Goal: Transaction & Acquisition: Book appointment/travel/reservation

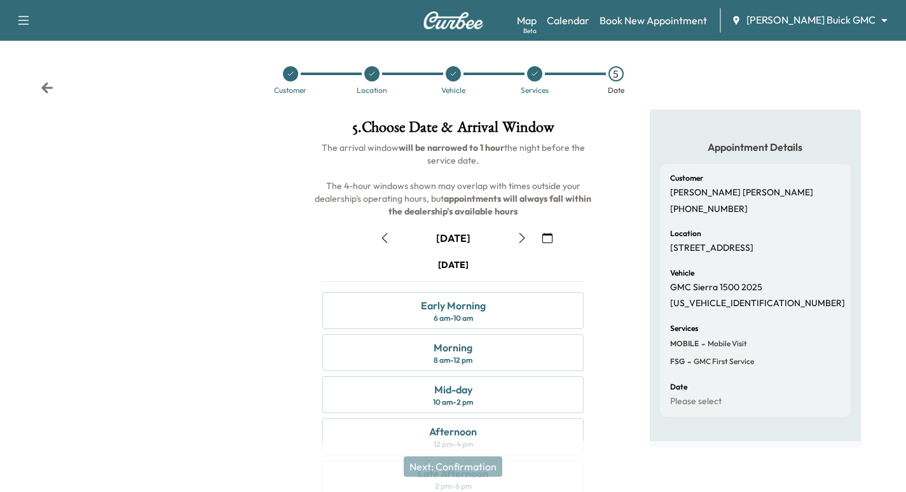
click at [290, 69] on div at bounding box center [290, 73] width 15 height 15
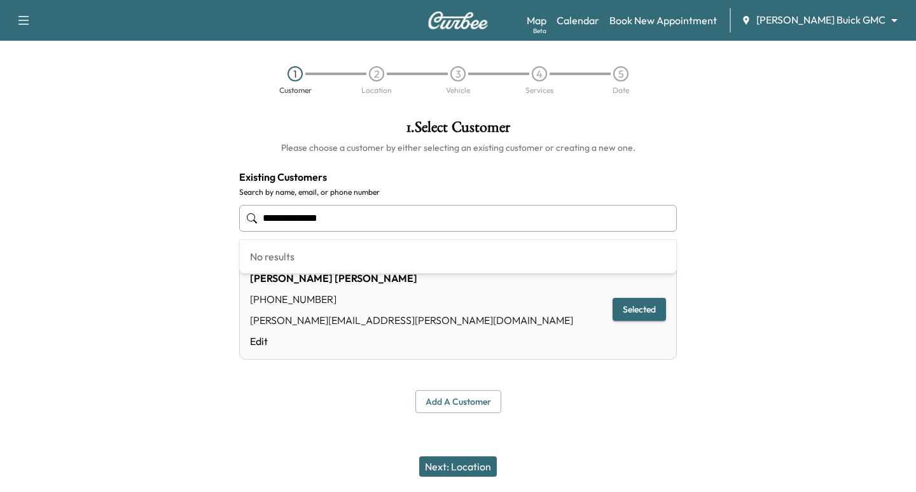
drag, startPoint x: 401, startPoint y: 219, endPoint x: -23, endPoint y: 145, distance: 429.9
click at [0, 145] on html "**********" at bounding box center [458, 246] width 916 height 492
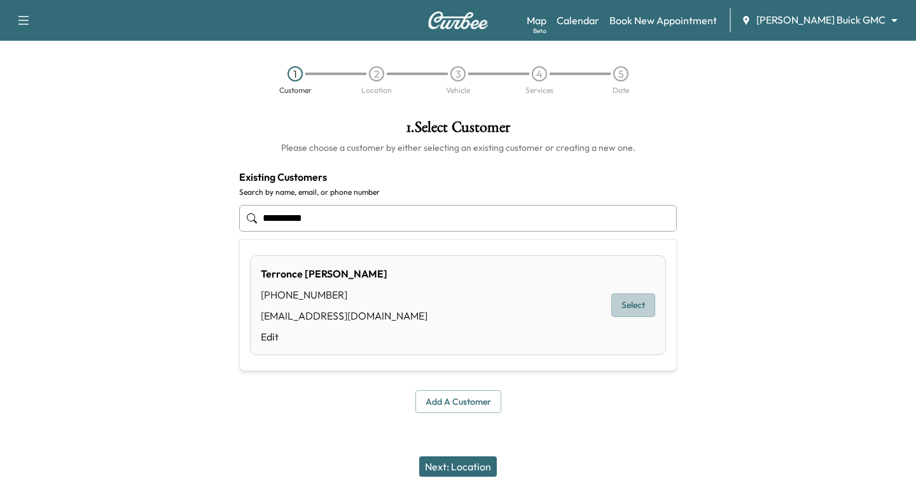
click at [637, 314] on button "Select" at bounding box center [633, 305] width 44 height 24
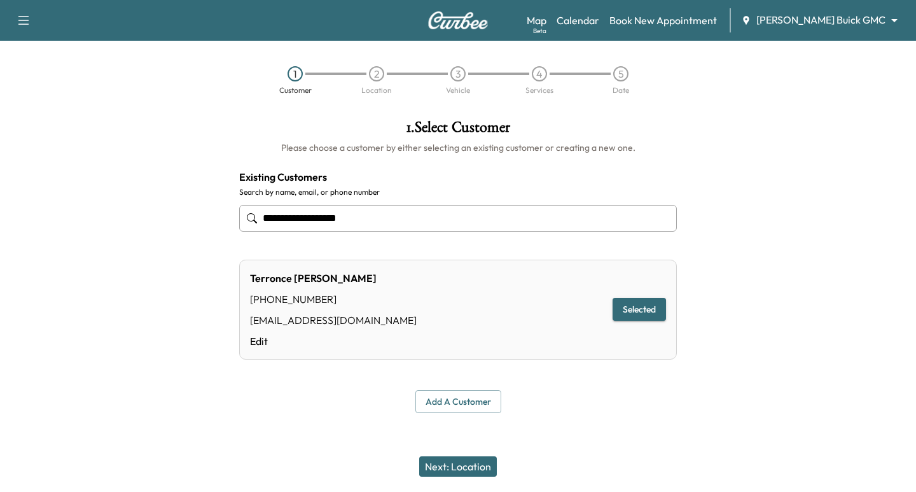
type input "**********"
click at [480, 469] on button "Next: Location" at bounding box center [458, 466] width 78 height 20
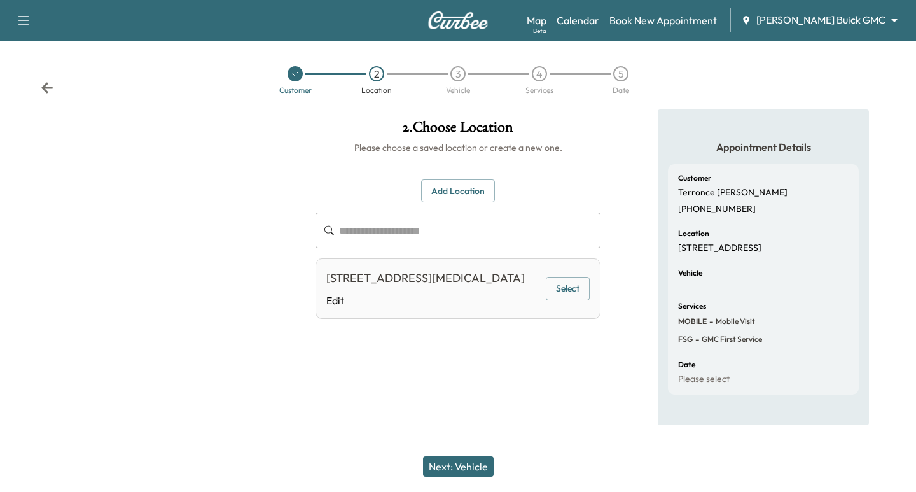
click at [568, 289] on button "Select" at bounding box center [568, 289] width 44 height 24
click at [496, 464] on div "Next: Vehicle" at bounding box center [458, 466] width 916 height 51
drag, startPoint x: 490, startPoint y: 463, endPoint x: 483, endPoint y: 465, distance: 6.6
click at [488, 464] on button "Next: Vehicle" at bounding box center [458, 466] width 71 height 20
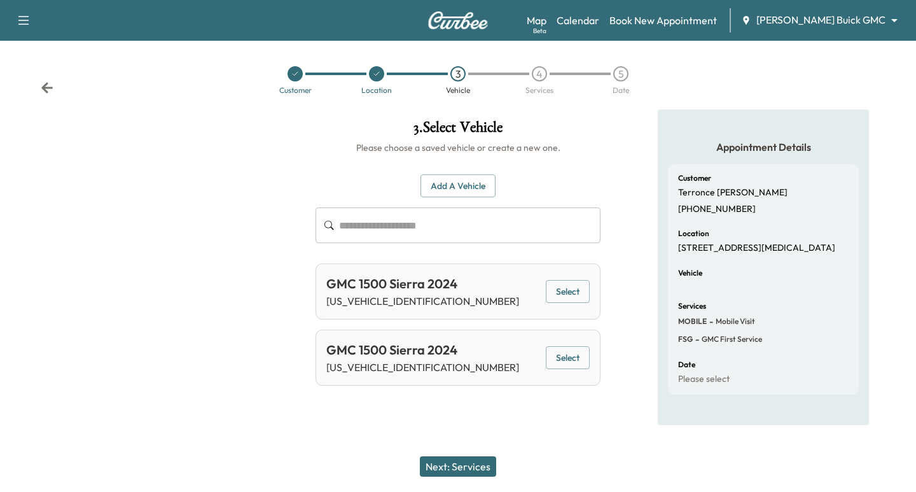
click at [301, 72] on div at bounding box center [294, 73] width 15 height 15
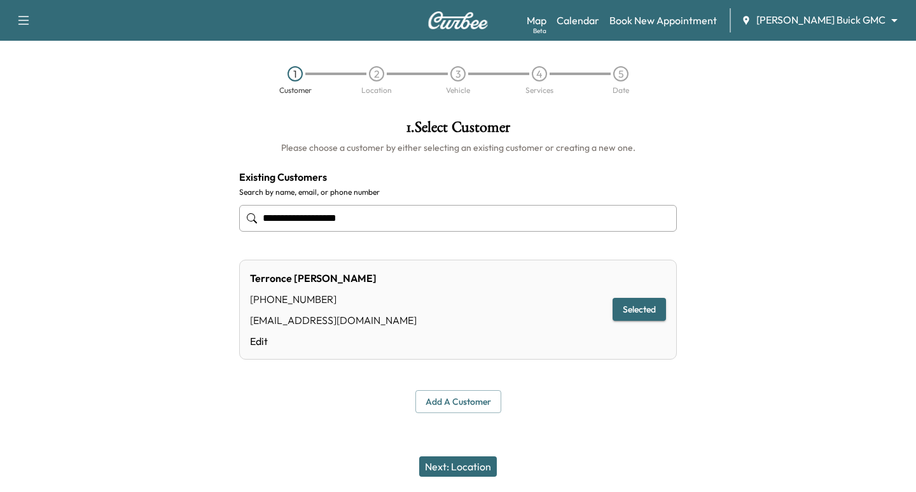
click at [493, 469] on button "Next: Location" at bounding box center [458, 466] width 78 height 20
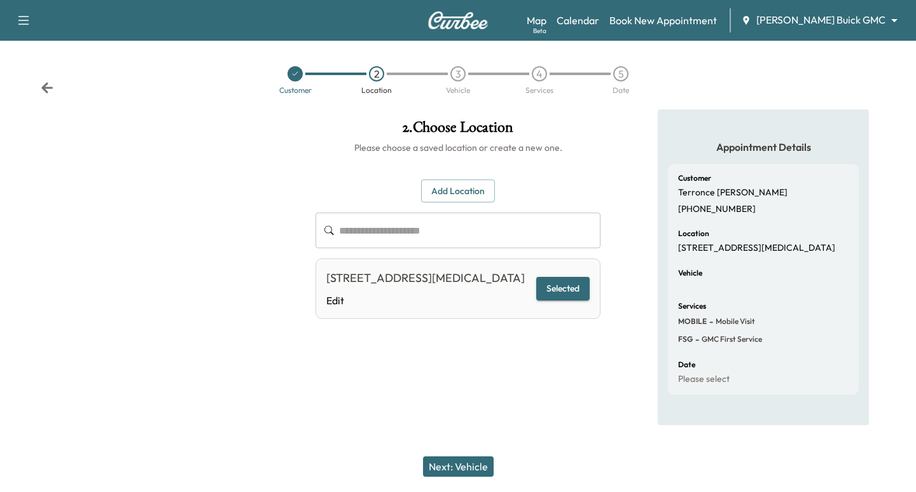
click at [485, 468] on button "Next: Vehicle" at bounding box center [458, 466] width 71 height 20
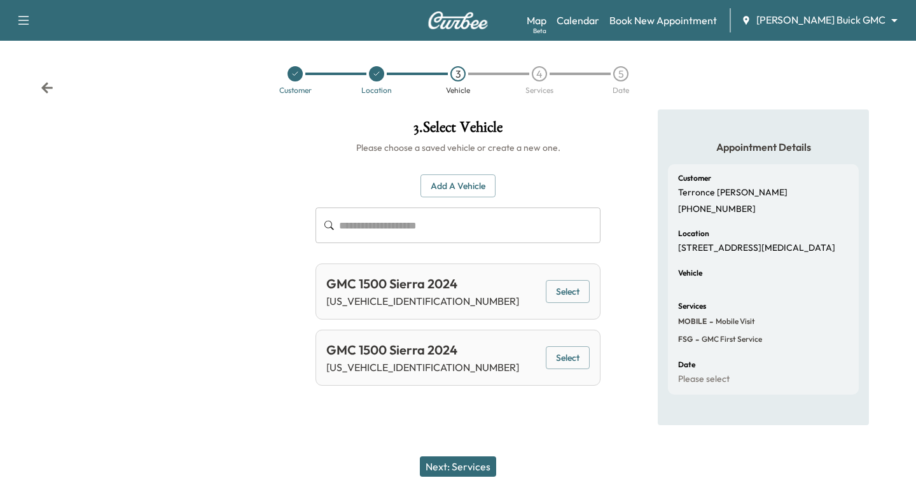
click at [565, 298] on button "Select" at bounding box center [568, 292] width 44 height 24
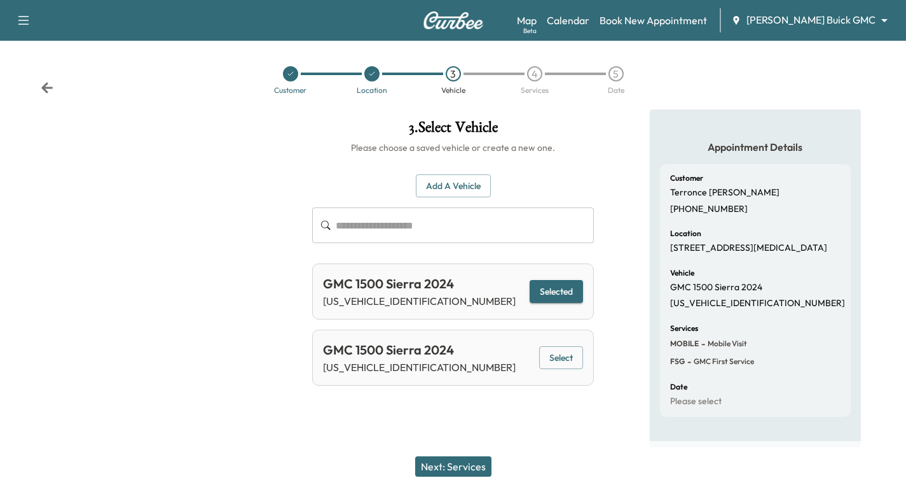
click at [464, 465] on button "Next: Services" at bounding box center [453, 466] width 76 height 20
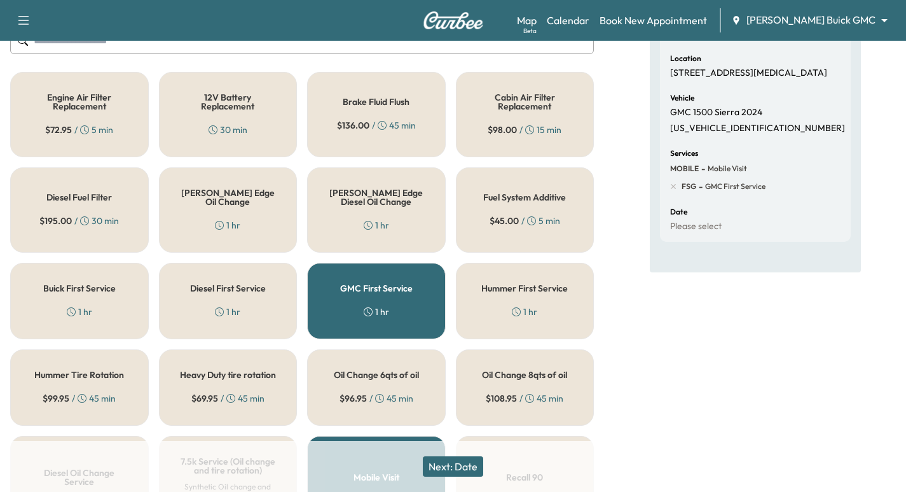
click at [457, 471] on button "Next: Date" at bounding box center [453, 466] width 60 height 20
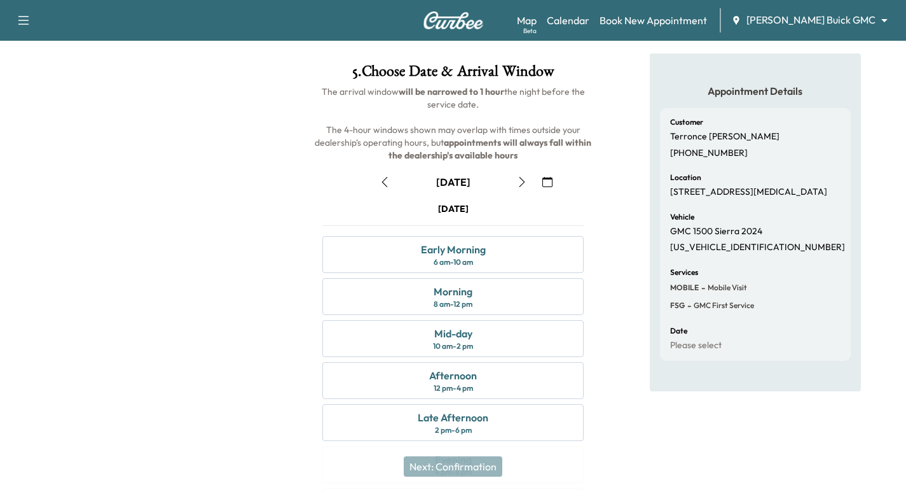
scroll to position [2, 0]
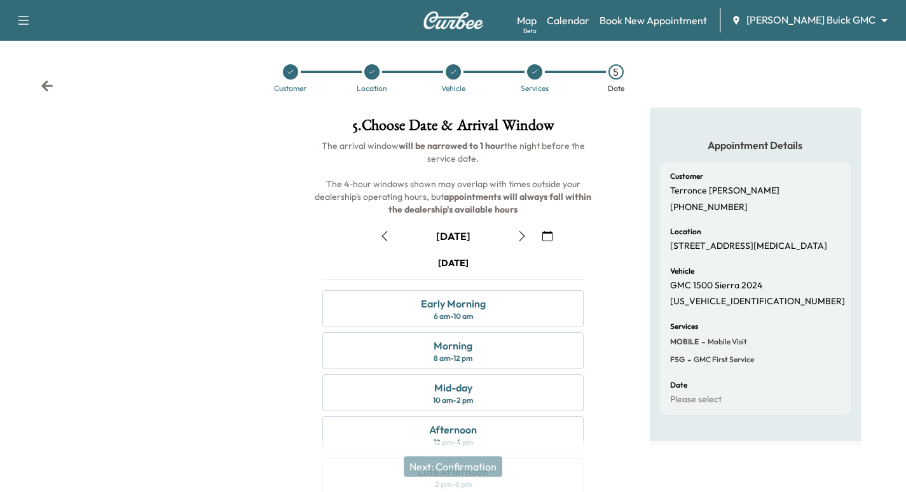
click at [282, 68] on div at bounding box center [290, 71] width 81 height 15
click at [290, 75] on div at bounding box center [290, 71] width 15 height 15
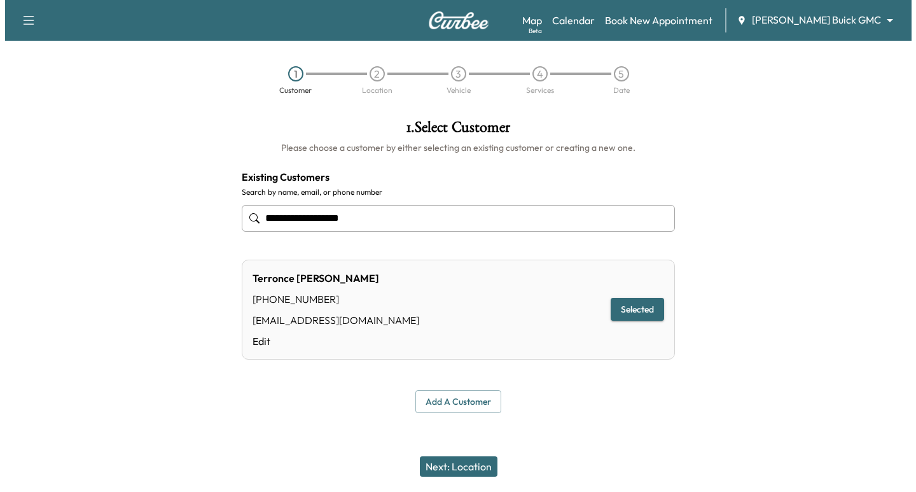
scroll to position [0, 0]
drag, startPoint x: 382, startPoint y: 217, endPoint x: -157, endPoint y: 106, distance: 549.9
click at [0, 106] on html "**********" at bounding box center [458, 246] width 916 height 492
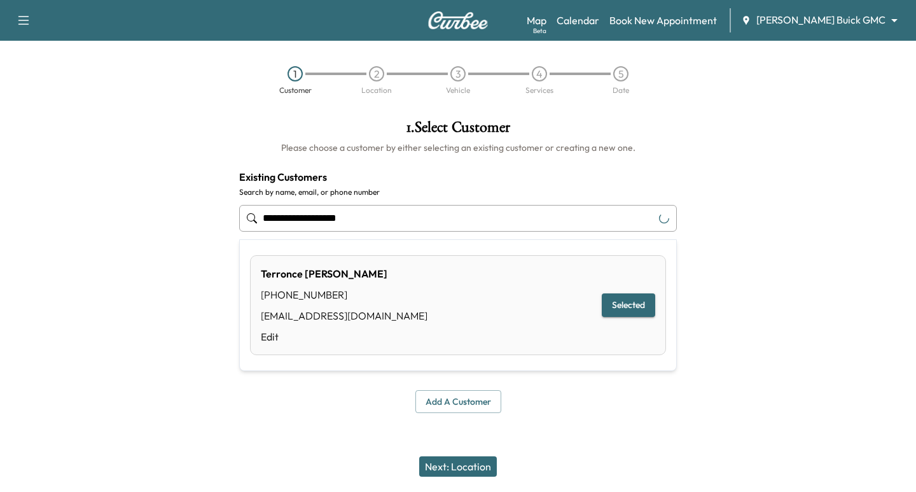
drag, startPoint x: 369, startPoint y: 220, endPoint x: 26, endPoint y: 179, distance: 345.3
click at [25, 179] on div "**********" at bounding box center [458, 266] width 916 height 314
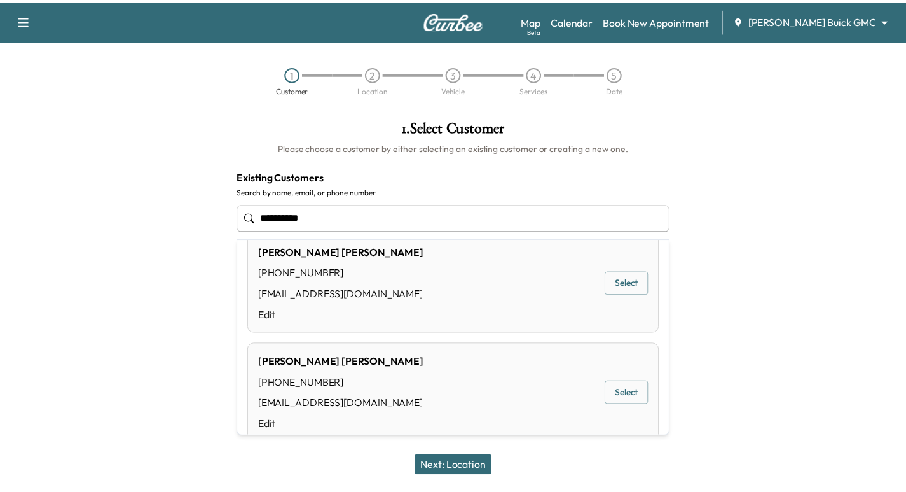
scroll to position [44, 0]
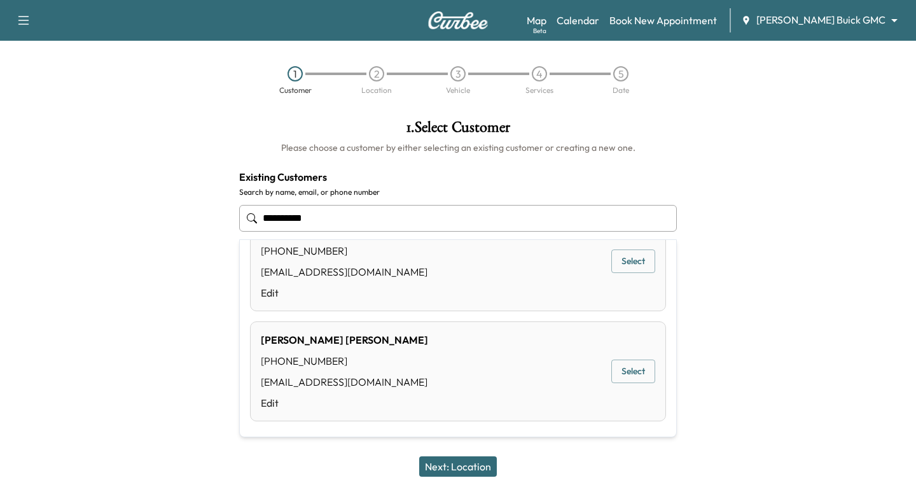
click at [614, 371] on button "Select" at bounding box center [633, 371] width 44 height 24
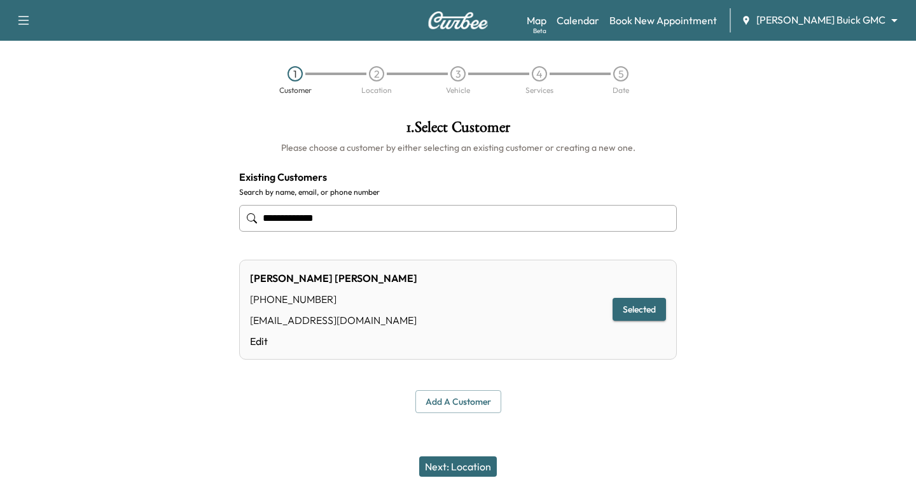
type input "**********"
drag, startPoint x: 481, startPoint y: 460, endPoint x: 450, endPoint y: 430, distance: 43.2
click at [477, 460] on button "Next: Location" at bounding box center [458, 466] width 78 height 20
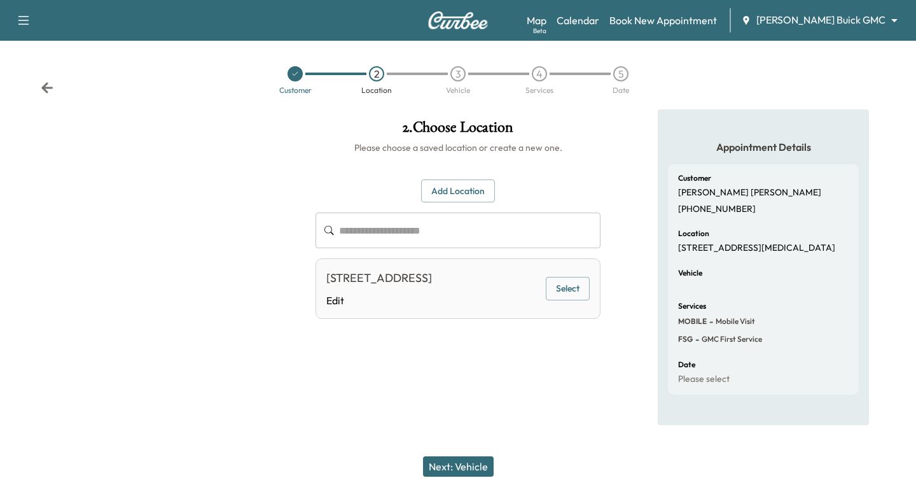
click at [546, 297] on div "[STREET_ADDRESS] Edit Select" at bounding box center [457, 288] width 285 height 60
click at [559, 296] on button "Select" at bounding box center [568, 289] width 44 height 24
drag, startPoint x: 448, startPoint y: 472, endPoint x: 452, endPoint y: 462, distance: 10.1
click at [451, 466] on button "Next: Vehicle" at bounding box center [458, 466] width 71 height 20
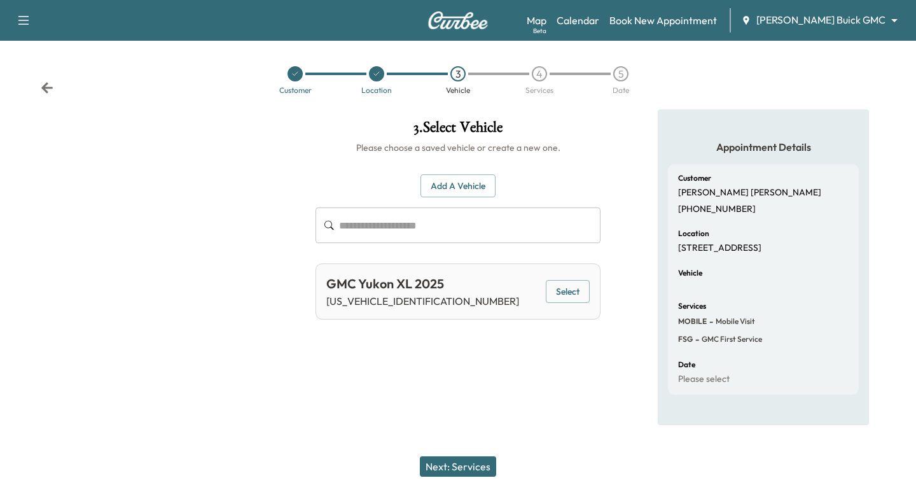
click at [559, 290] on button "Select" at bounding box center [568, 292] width 44 height 24
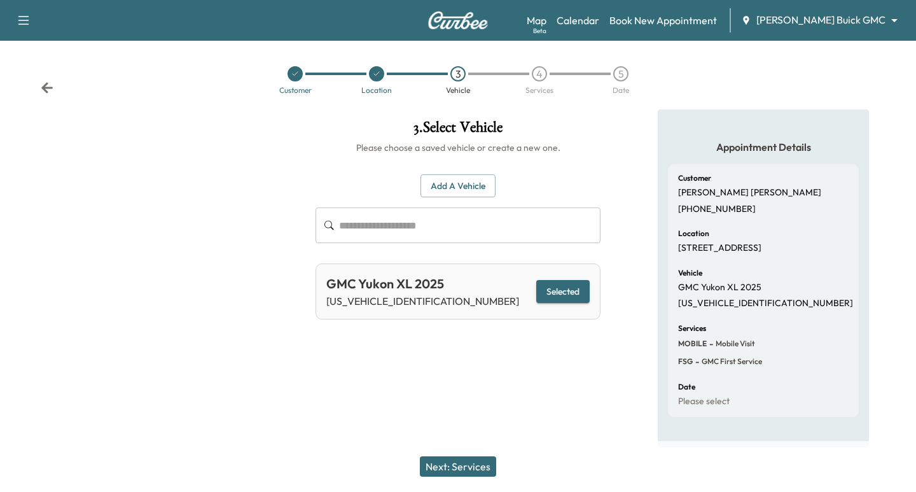
click at [462, 471] on button "Next: Services" at bounding box center [458, 466] width 76 height 20
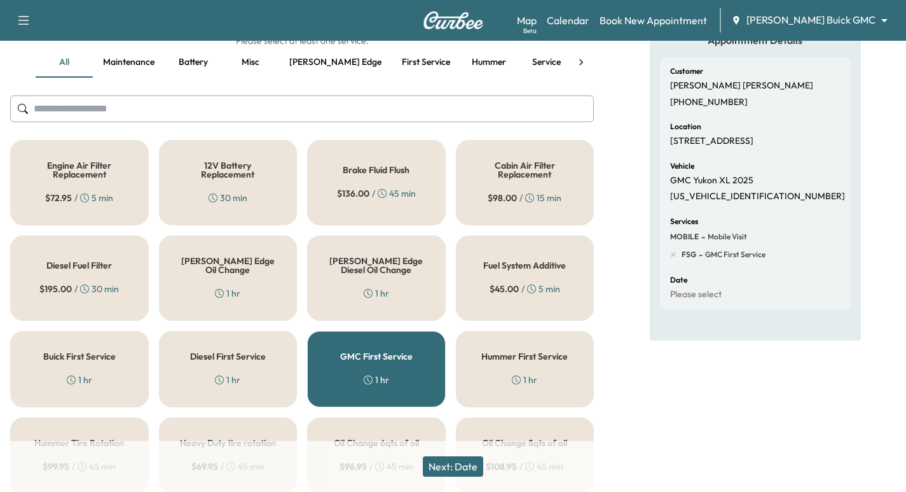
scroll to position [79, 0]
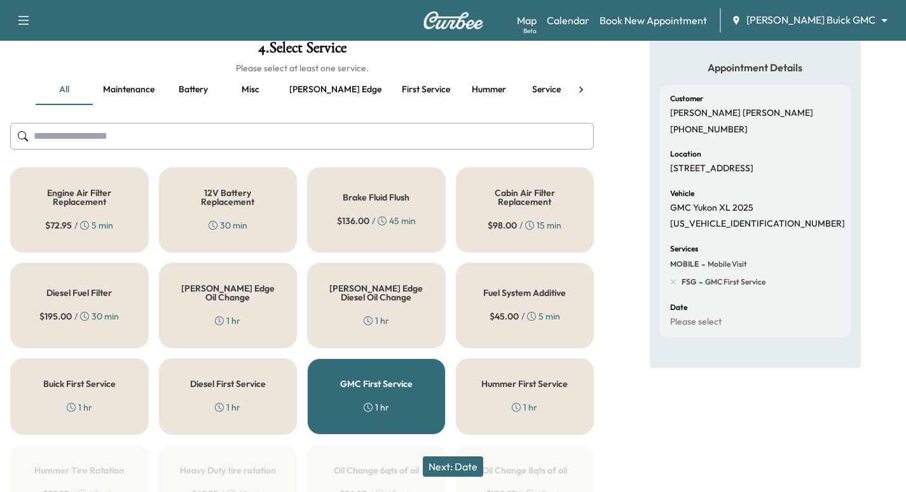
click at [467, 462] on button "Next: Date" at bounding box center [453, 466] width 60 height 20
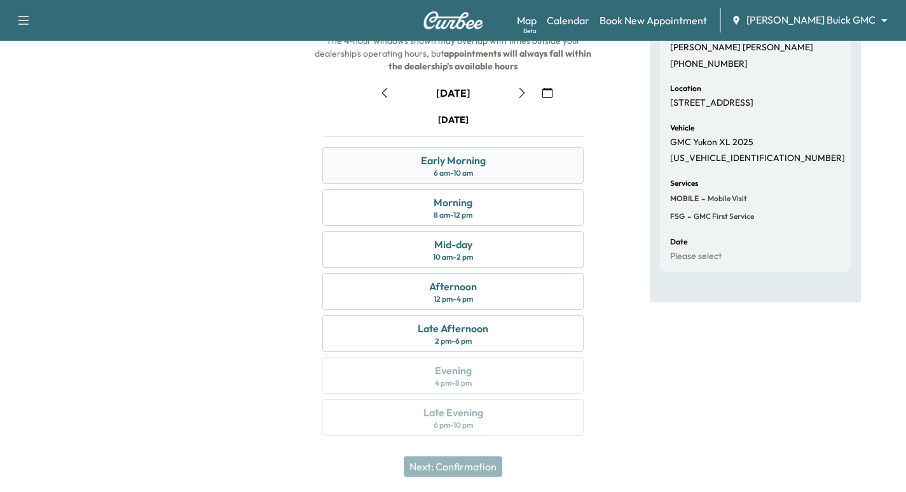
scroll to position [113, 0]
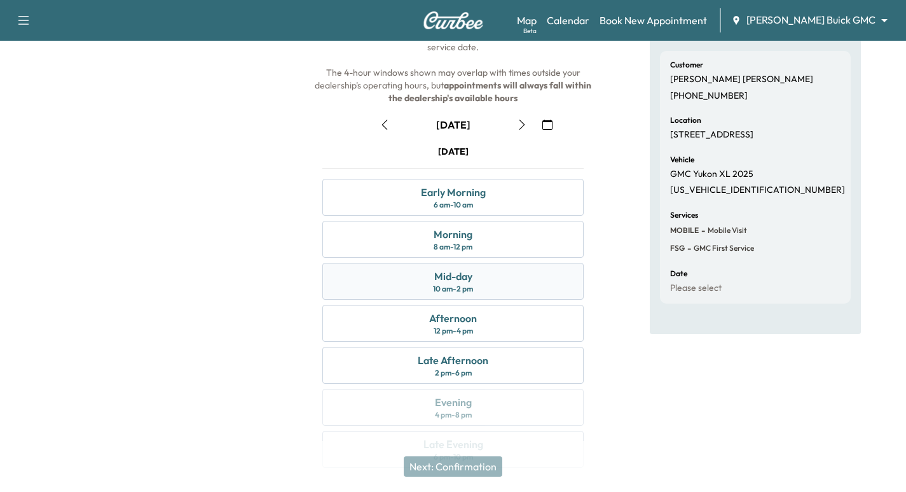
click at [483, 277] on div "Mid-day 10 am - 2 pm" at bounding box center [452, 281] width 261 height 37
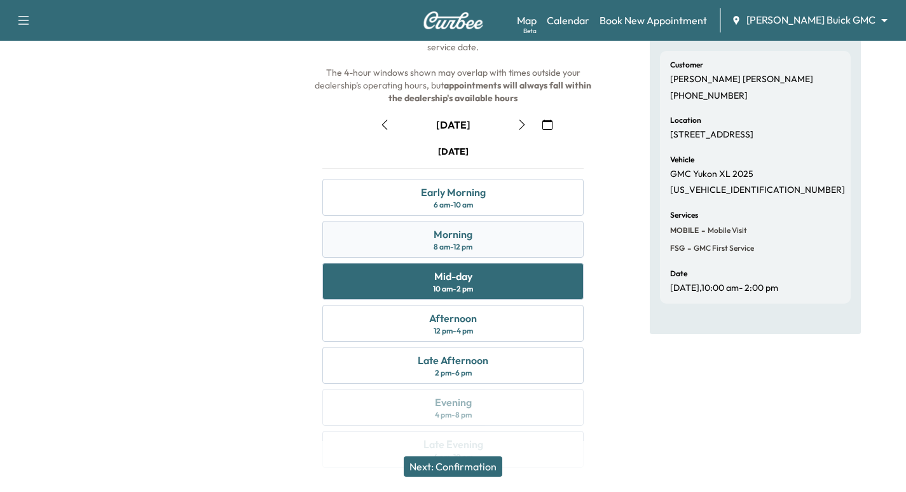
click at [518, 240] on div "Morning 8 am - 12 pm" at bounding box center [452, 239] width 261 height 37
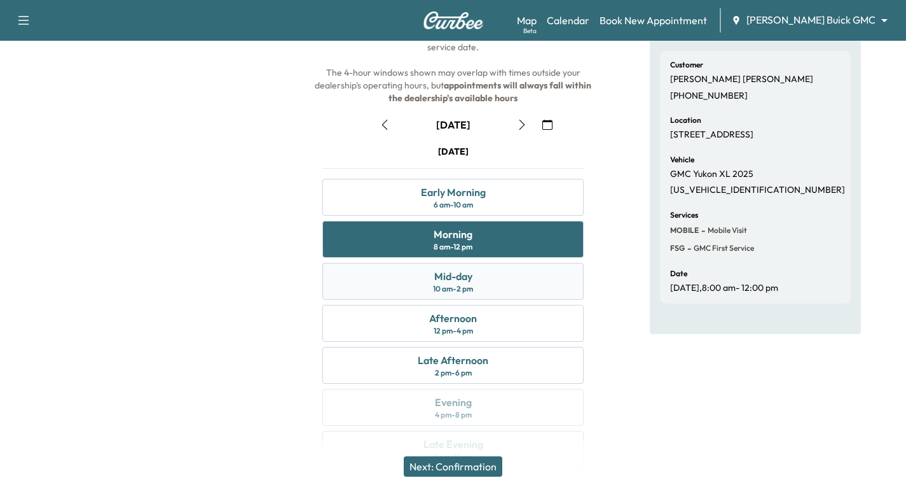
click at [477, 275] on div "Mid-day 10 am - 2 pm" at bounding box center [452, 281] width 261 height 37
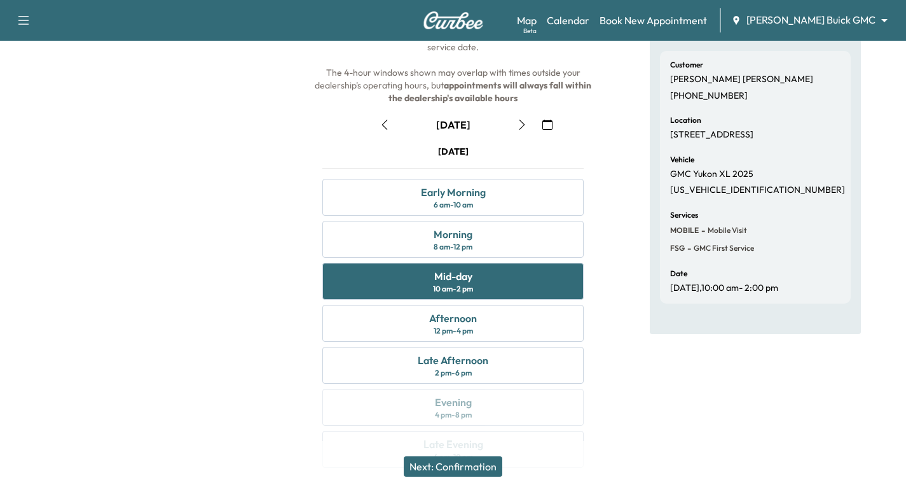
click at [466, 461] on button "Next: Confirmation" at bounding box center [453, 466] width 99 height 20
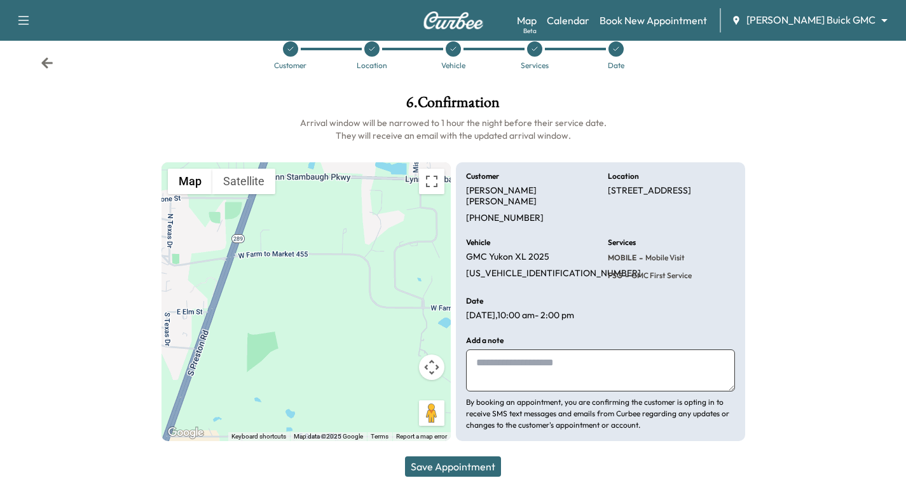
click at [451, 469] on button "Save Appointment" at bounding box center [453, 466] width 96 height 20
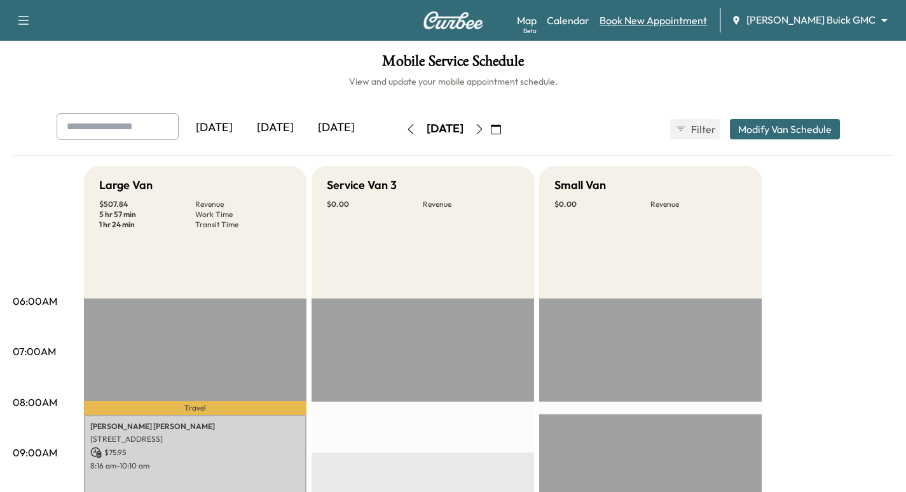
click at [707, 26] on link "Book New Appointment" at bounding box center [653, 20] width 107 height 15
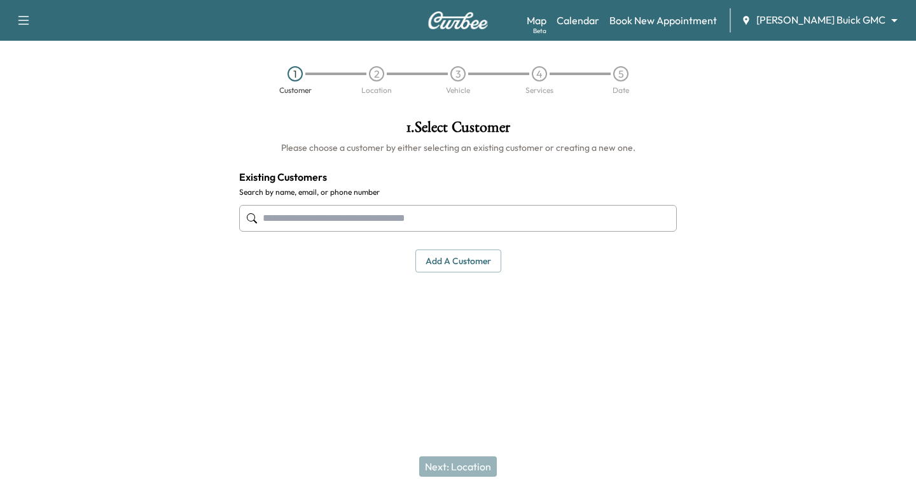
drag, startPoint x: 387, startPoint y: 210, endPoint x: 393, endPoint y: 220, distance: 11.5
click at [385, 211] on input "text" at bounding box center [458, 218] width 438 height 27
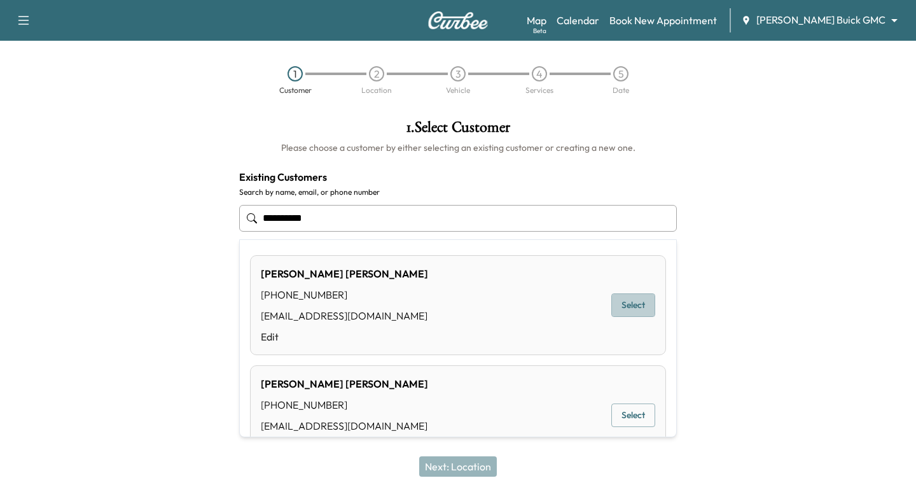
click at [638, 308] on button "Select" at bounding box center [633, 305] width 44 height 24
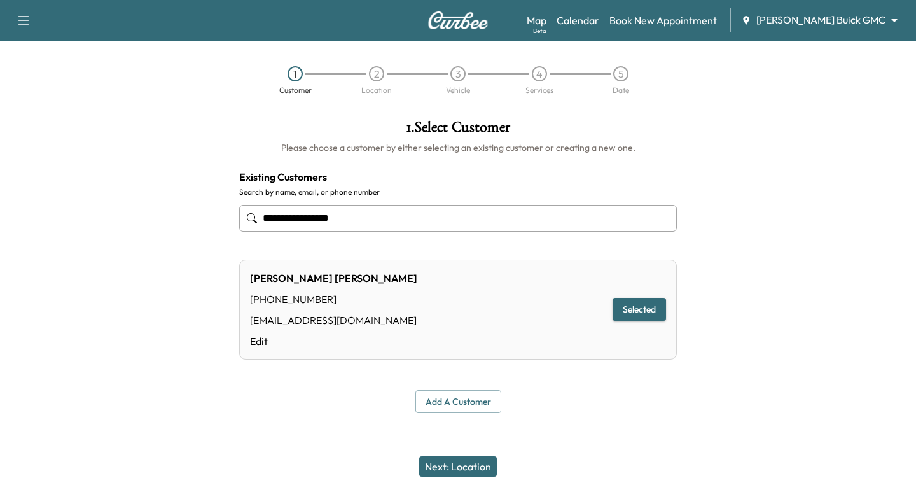
type input "**********"
click at [483, 467] on button "Next: Location" at bounding box center [458, 466] width 78 height 20
